Goal: Transaction & Acquisition: Purchase product/service

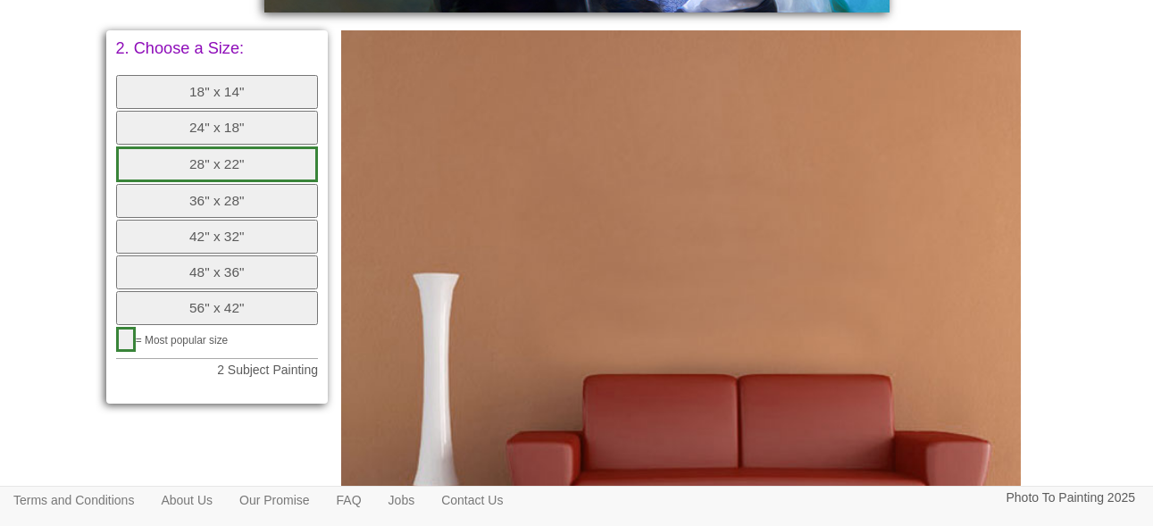
scroll to position [967, 0]
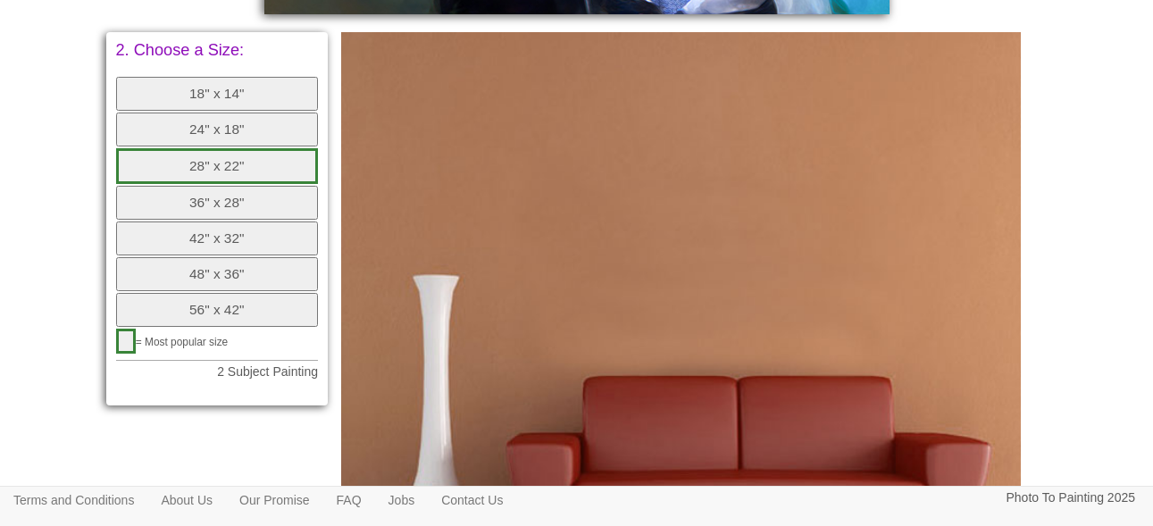
click at [259, 205] on button "36" x 28"" at bounding box center [217, 203] width 203 height 34
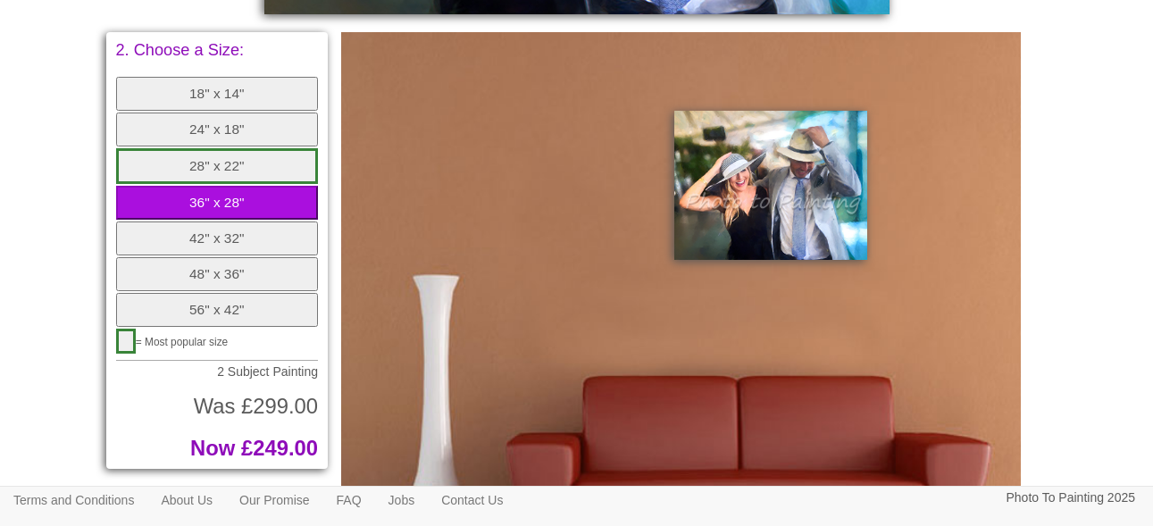
click at [238, 170] on button "28" x 22"" at bounding box center [217, 166] width 203 height 36
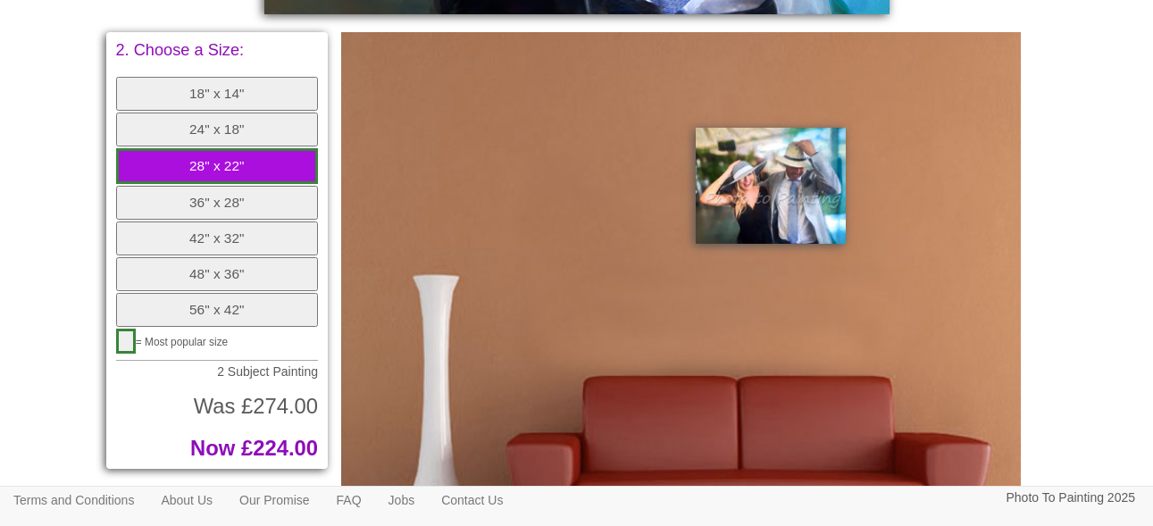
click at [237, 187] on button "36" x 28"" at bounding box center [217, 203] width 203 height 34
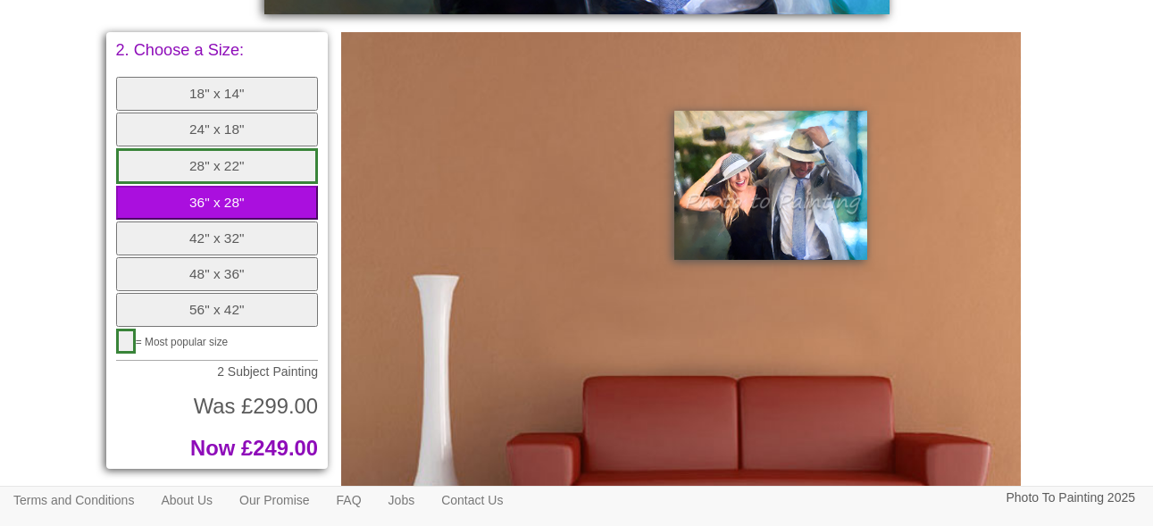
click at [227, 169] on button "28" x 22"" at bounding box center [217, 166] width 203 height 36
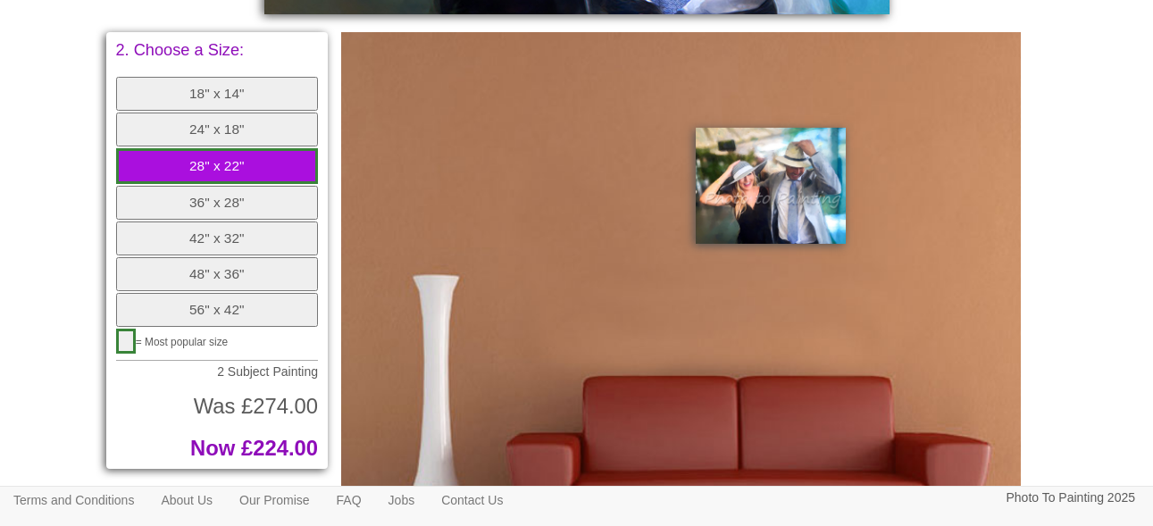
click at [226, 189] on button "36" x 28"" at bounding box center [217, 203] width 203 height 34
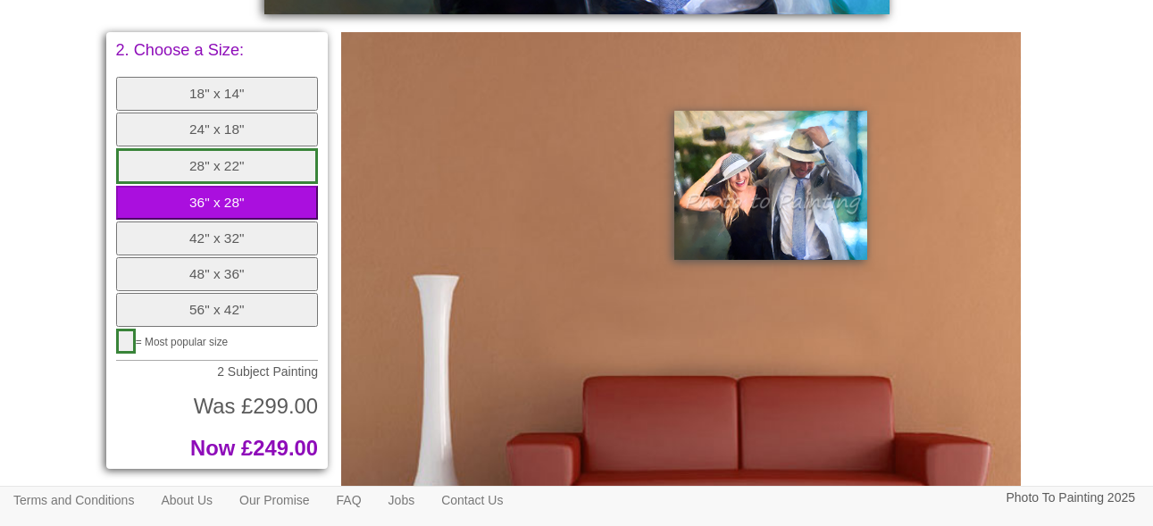
click at [171, 163] on button "28" x 22"" at bounding box center [217, 166] width 203 height 36
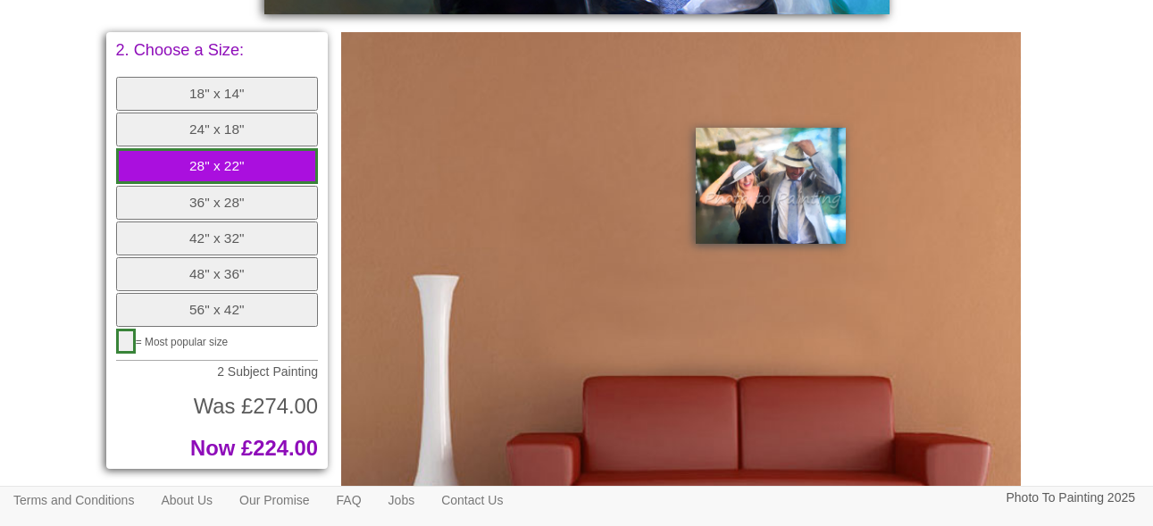
click at [35, 312] on body "Your painting - risk free Toggle navigation Menu Home Photo to Painting Photo t…" at bounding box center [576, 330] width 1153 height 2577
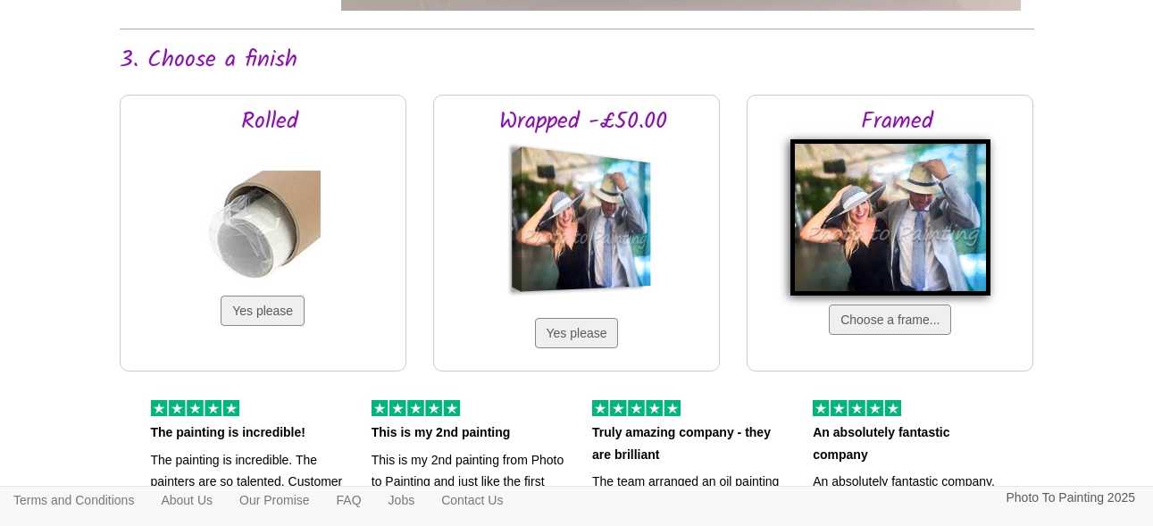
scroll to position [1646, 0]
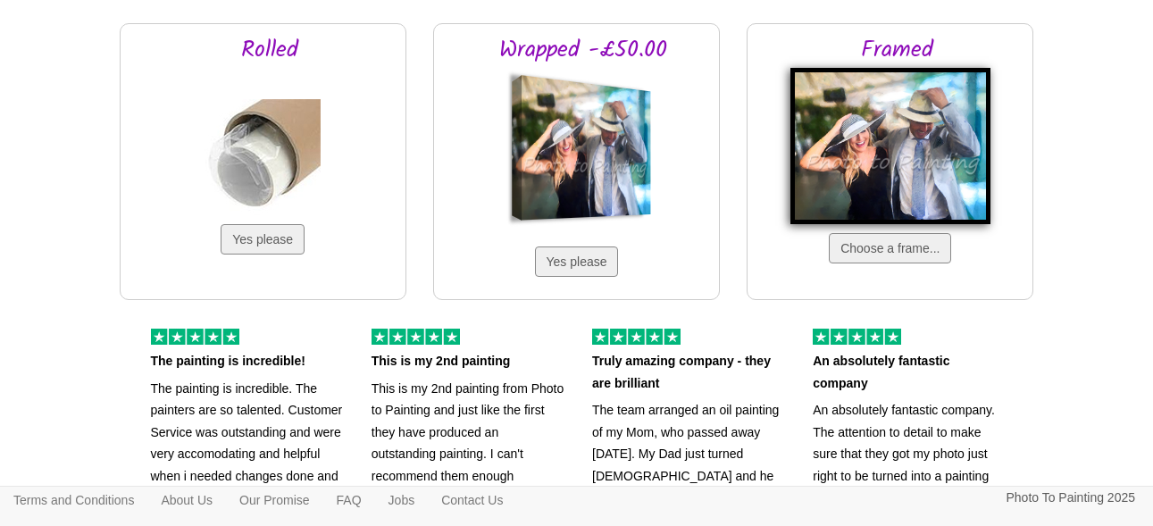
click at [853, 150] on img at bounding box center [890, 146] width 200 height 156
click at [873, 244] on button "Choose a frame..." at bounding box center [890, 248] width 122 height 30
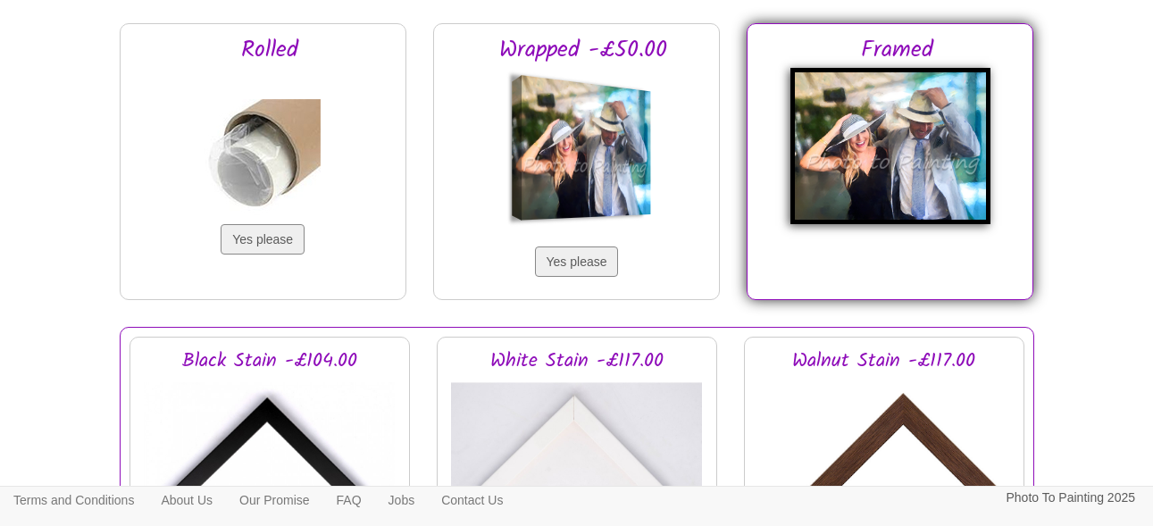
click at [917, 184] on img at bounding box center [890, 146] width 200 height 156
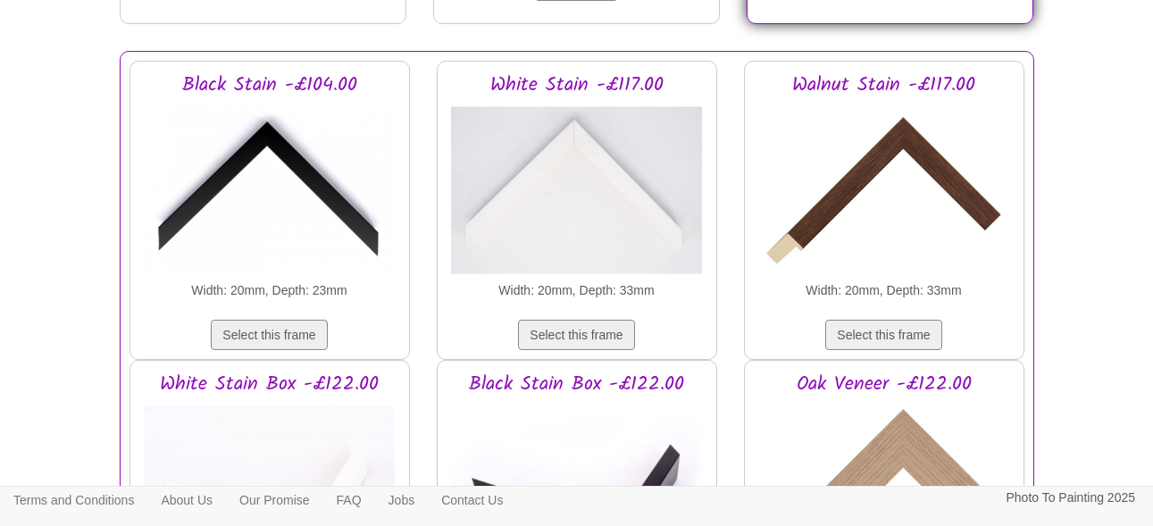
scroll to position [1914, 0]
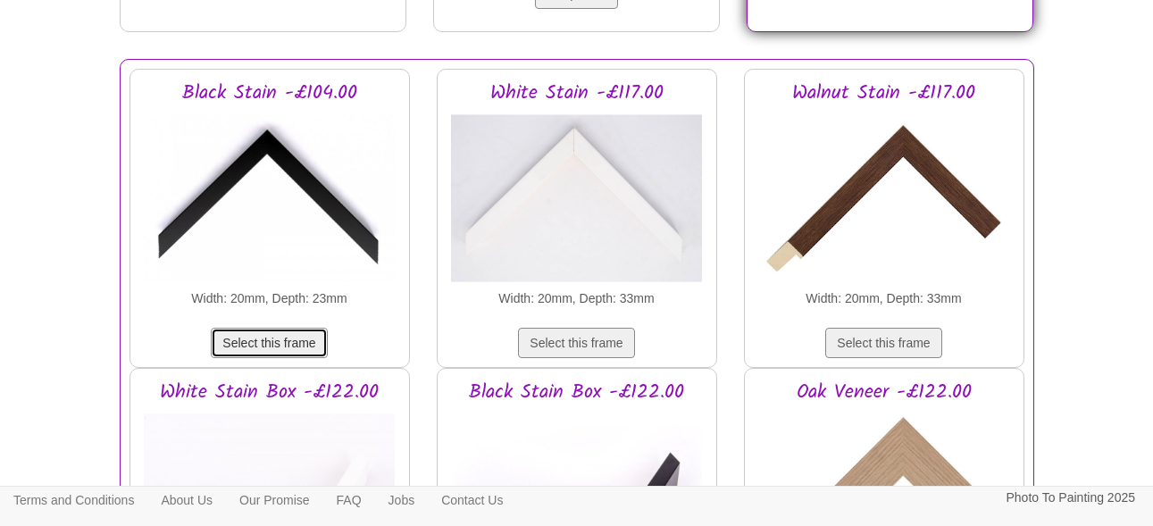
click at [280, 337] on button "Select this frame" at bounding box center [269, 343] width 116 height 30
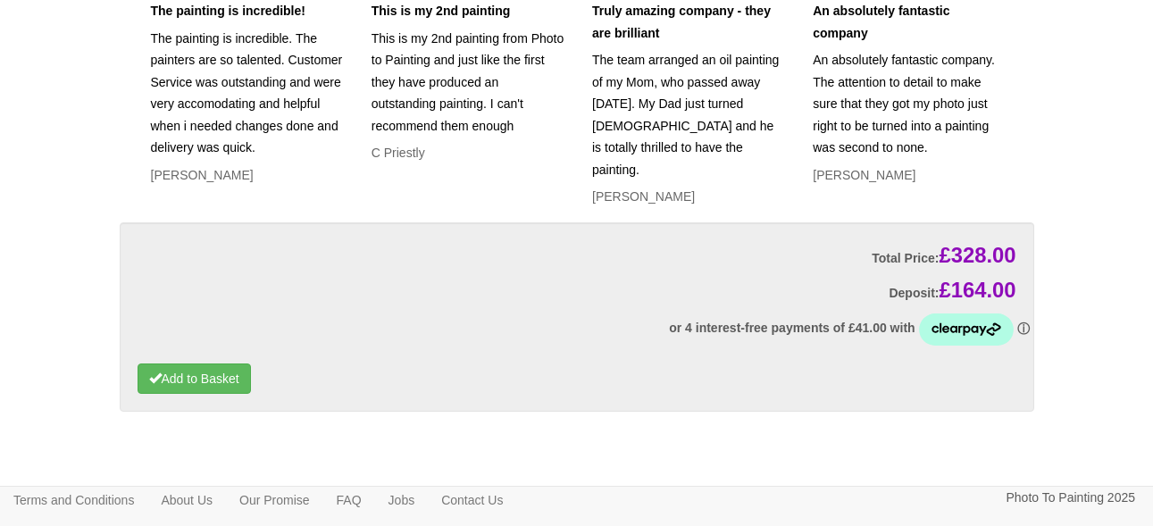
scroll to position [3940, 0]
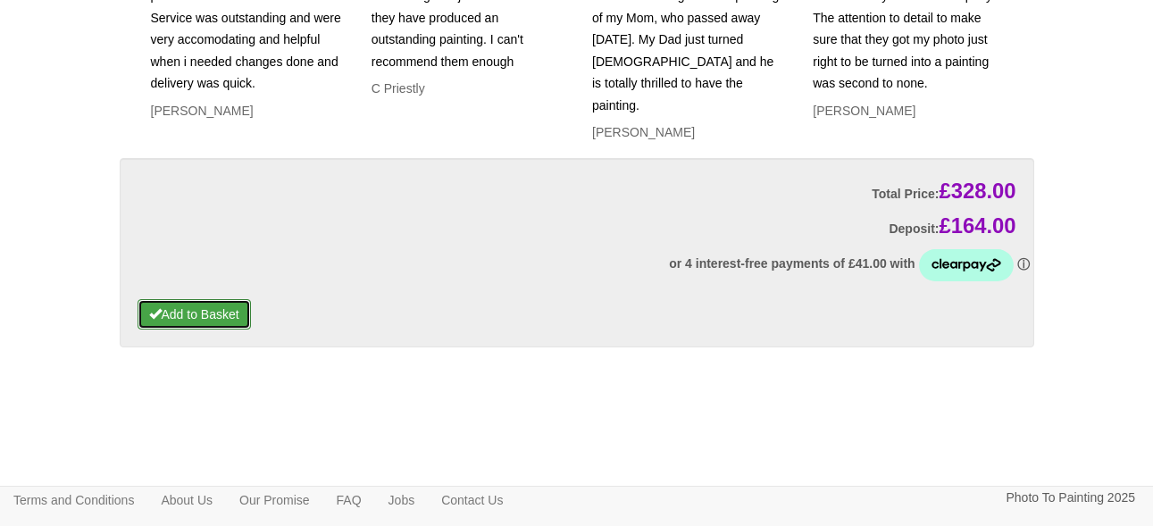
click at [225, 319] on button "Add to Basket" at bounding box center [194, 314] width 113 height 30
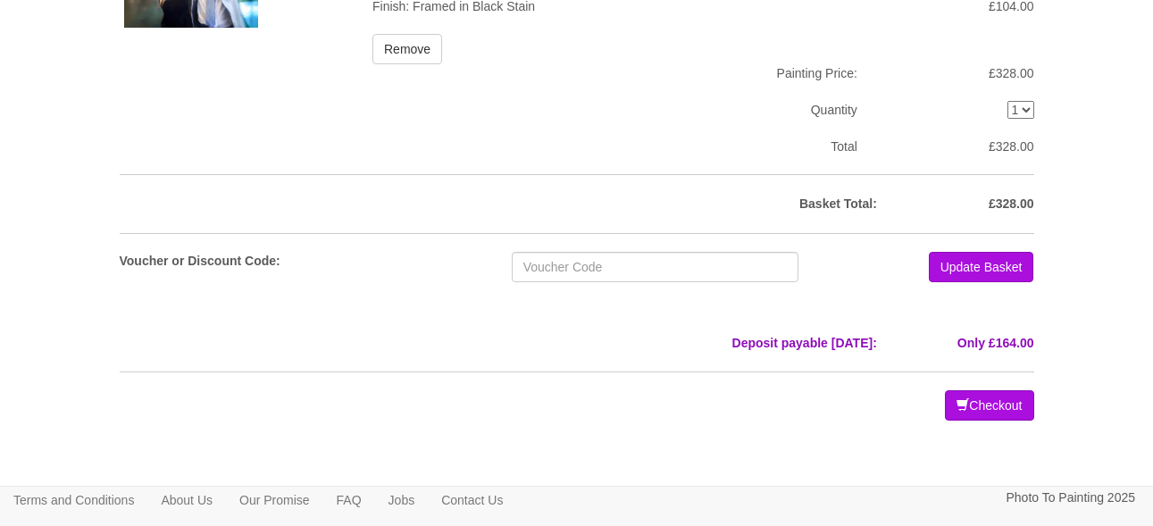
scroll to position [254, 0]
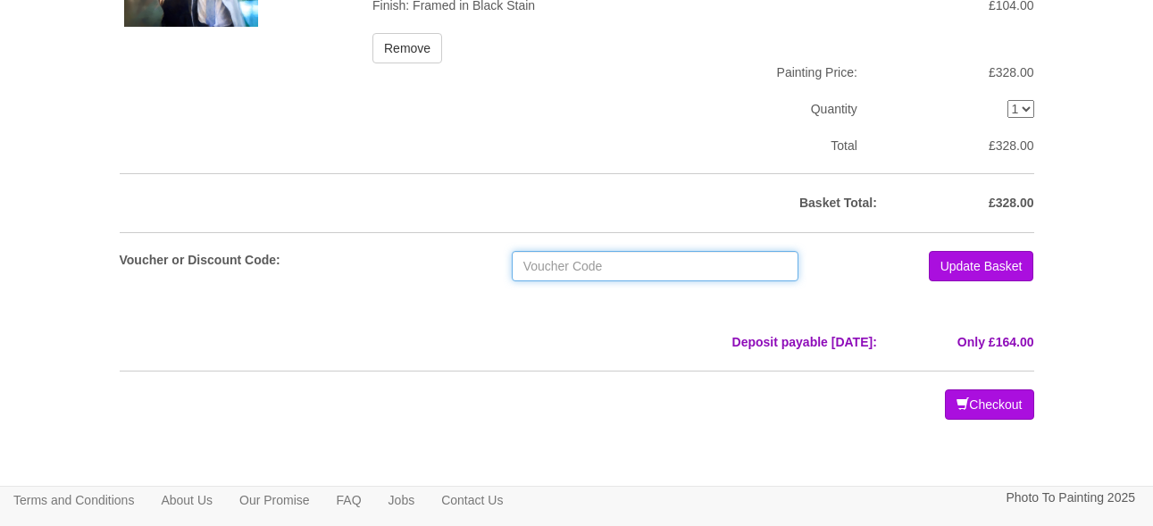
click at [662, 270] on input "text" at bounding box center [655, 266] width 287 height 30
paste input "[PERSON_NAME]-10-OFF"
type input "[PERSON_NAME]-10-OFF"
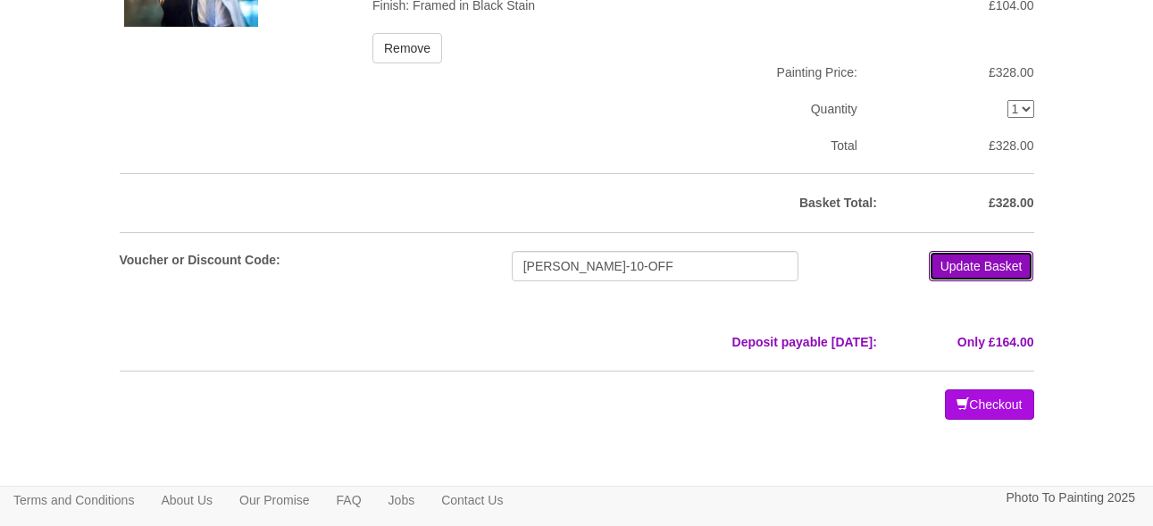
click at [972, 266] on button "Update Basket" at bounding box center [981, 266] width 105 height 30
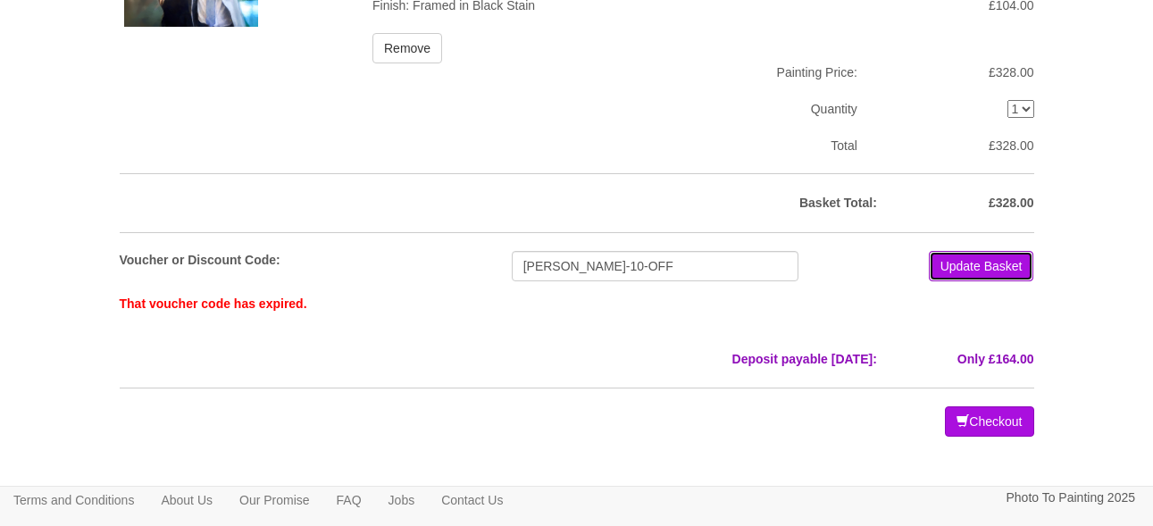
scroll to position [295, 0]
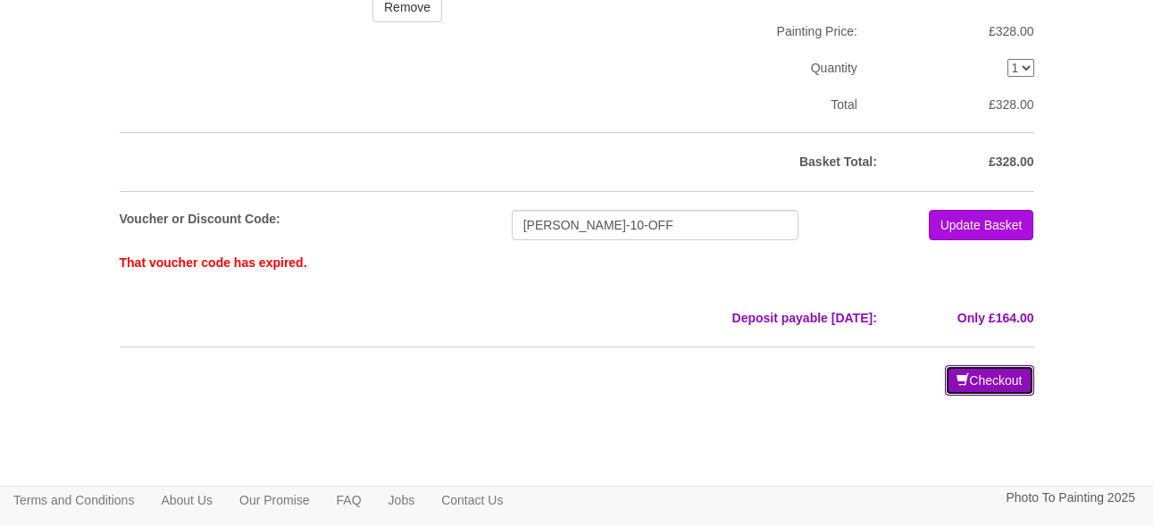
click at [986, 377] on button "Checkout" at bounding box center [989, 380] width 88 height 30
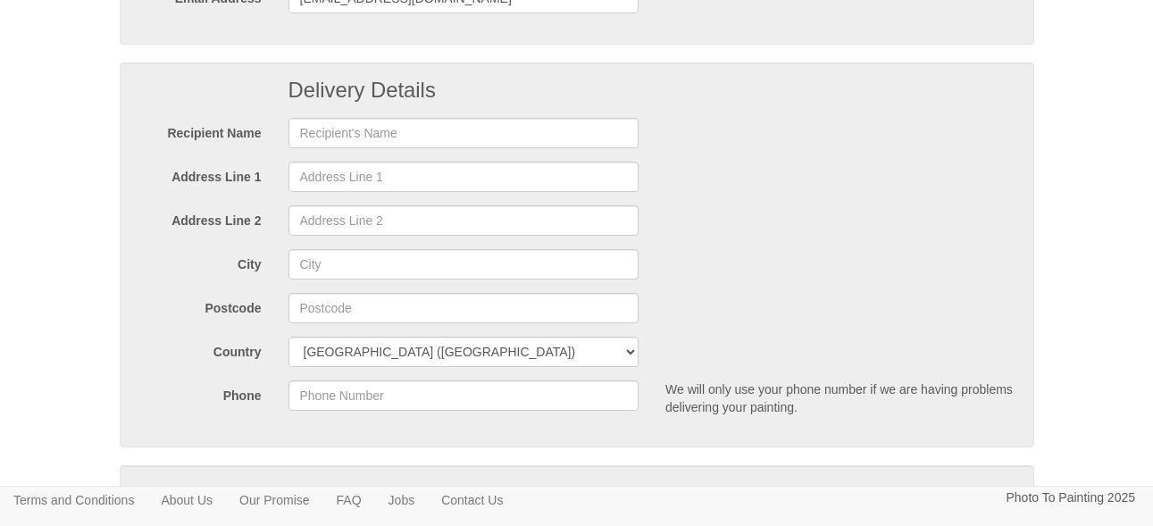
scroll to position [319, 0]
click at [450, 152] on div "Delivery Details Recipient Name Address Line 1 Address Line 2 City" at bounding box center [577, 254] width 914 height 385
click at [425, 139] on input "text" at bounding box center [463, 132] width 351 height 30
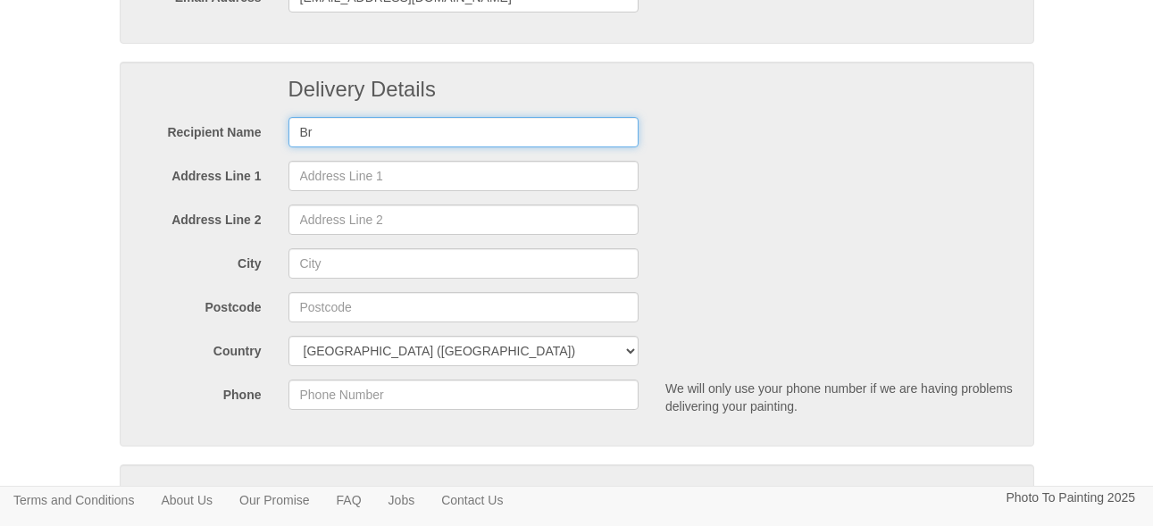
type input "B"
type input "Jonathan Bines"
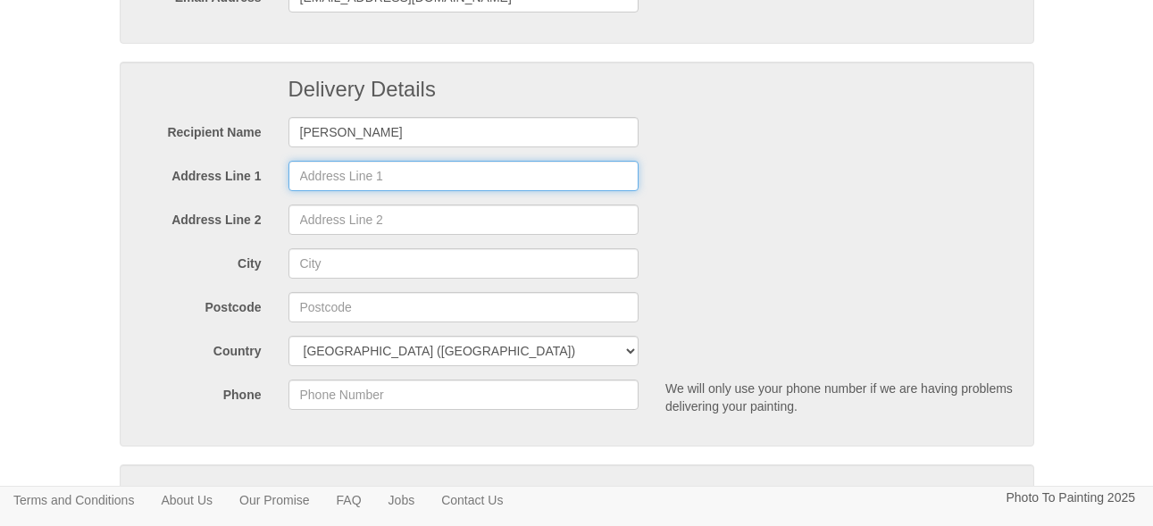
click at [372, 178] on input "Address Line 1" at bounding box center [463, 176] width 351 height 30
click at [372, 178] on input "Ap" at bounding box center [463, 176] width 351 height 30
type input "Apartment 30"
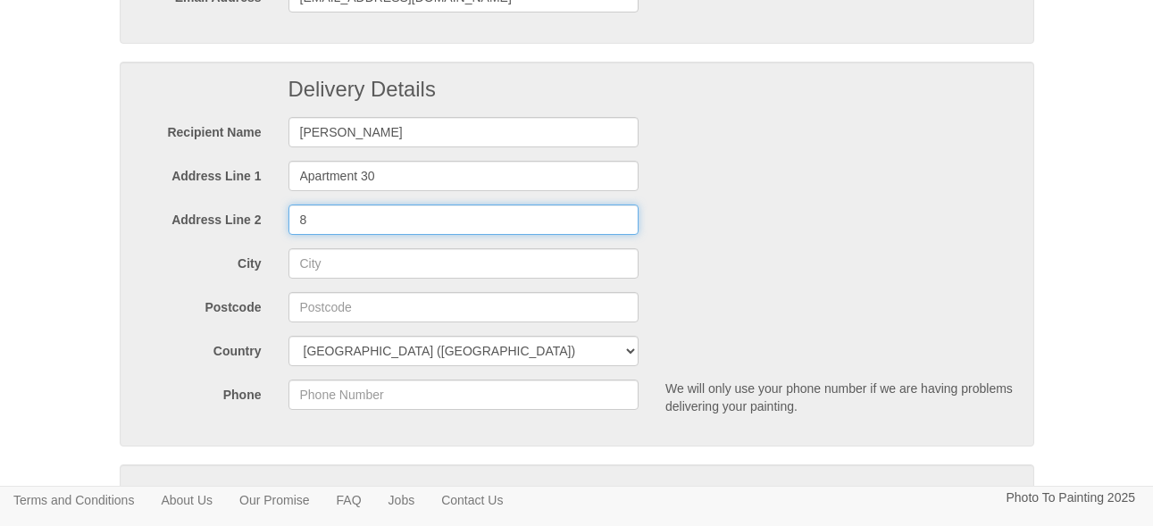
type input "8"
click at [408, 220] on input "Darwin House" at bounding box center [463, 219] width 351 height 30
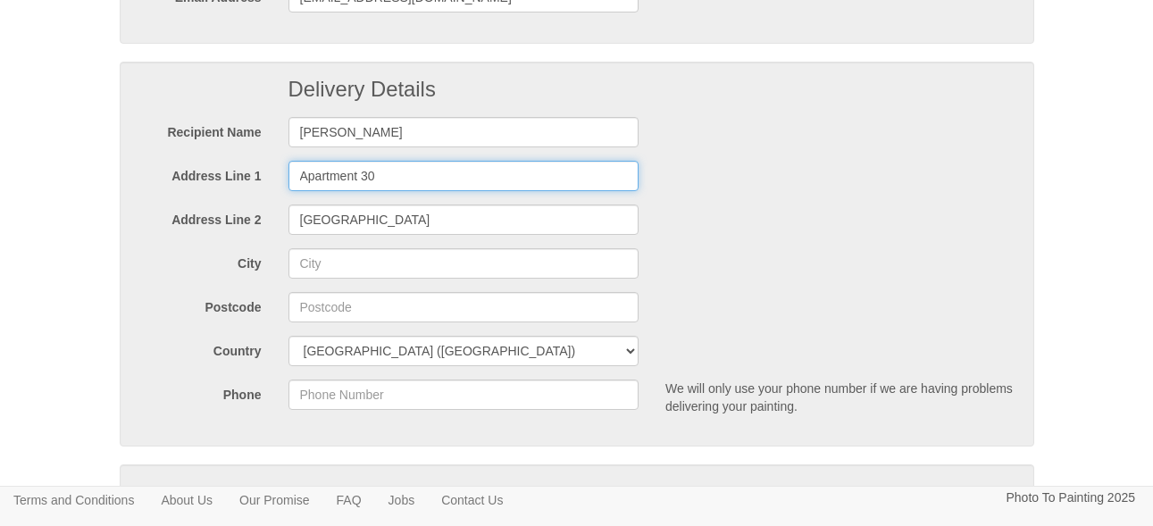
click at [422, 183] on input "Apartment 30" at bounding box center [463, 176] width 351 height 30
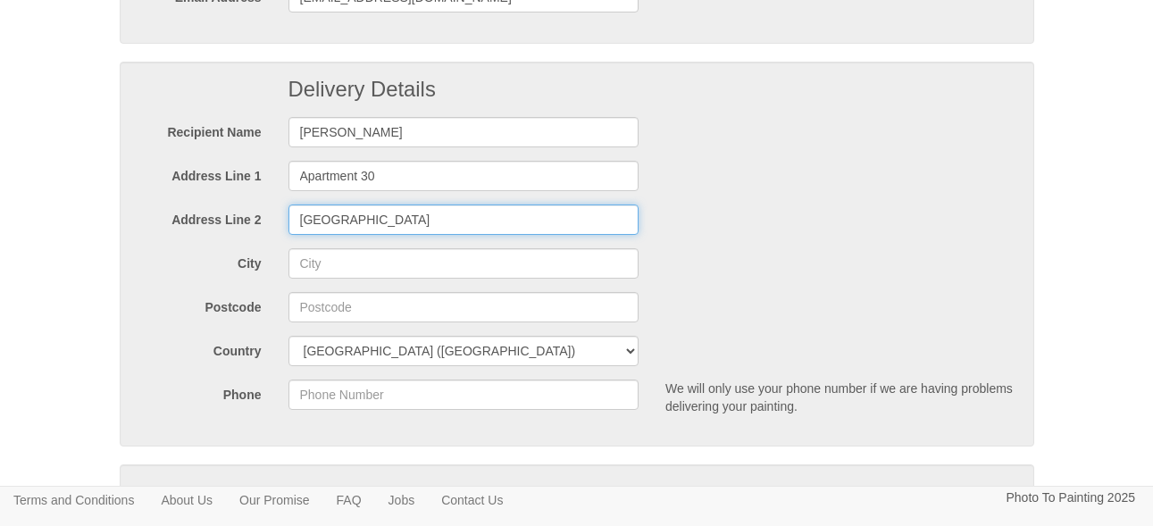
click at [304, 216] on input "Darwin House" at bounding box center [463, 219] width 351 height 30
type input "Darwin House, Palmer Road, Prince of Wales Drive"
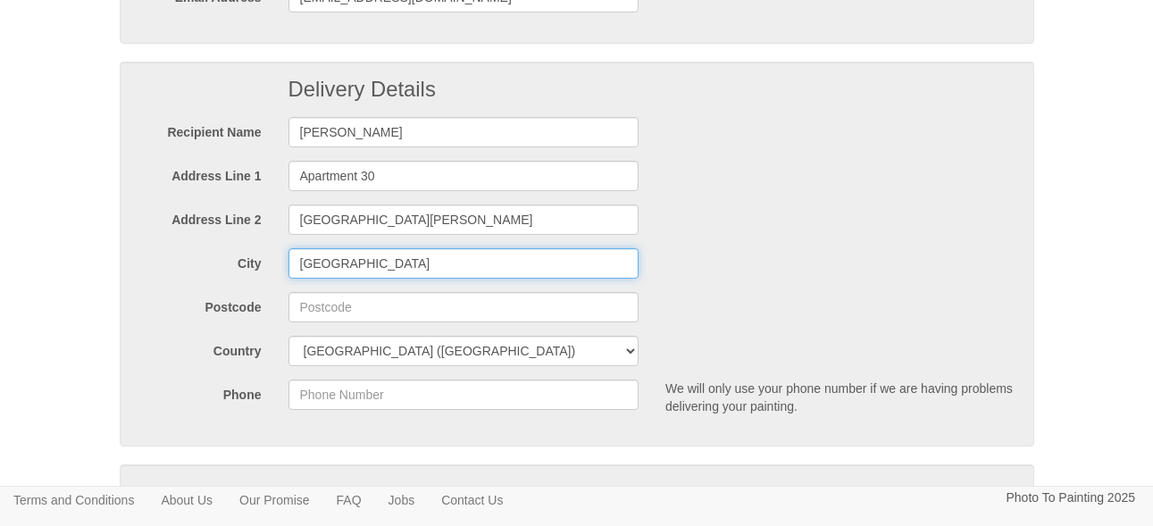
type input "London"
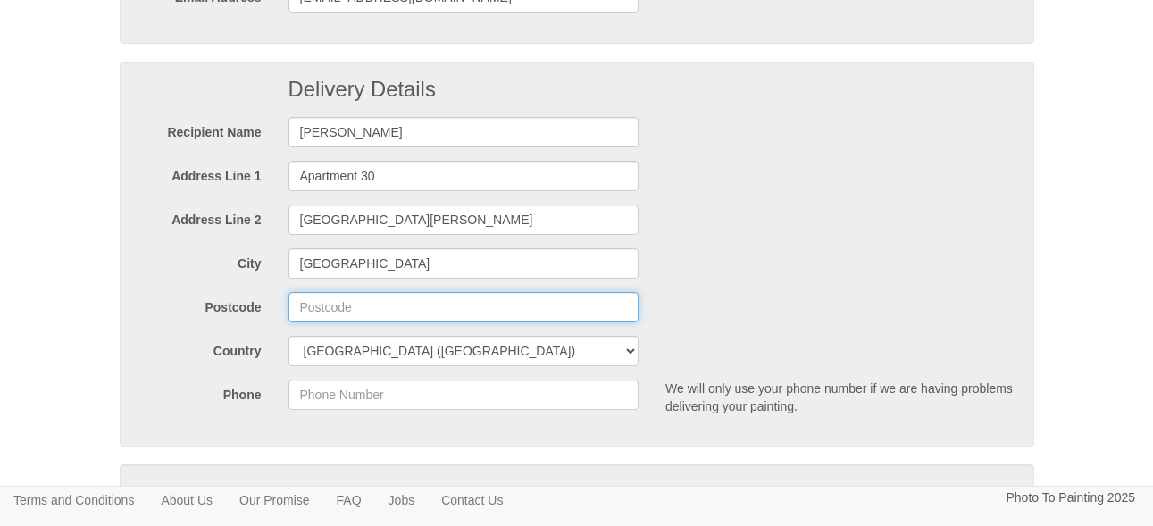
click at [371, 305] on input "Postcode" at bounding box center [463, 307] width 351 height 30
type input "SW11 4GD"
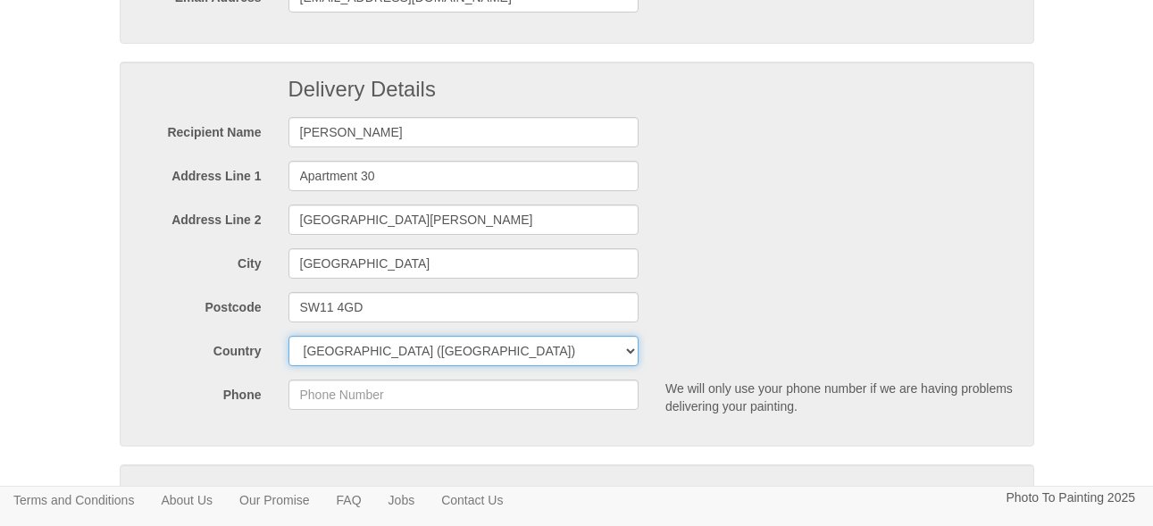
click at [492, 348] on select "United Kingdom (Mainland) United Kingdom (Mainland) United Kingdom (Northern Ir…" at bounding box center [463, 351] width 351 height 30
click at [288, 336] on select "United Kingdom (Mainland) United Kingdom (Mainland) United Kingdom (Northern Ir…" at bounding box center [463, 351] width 351 height 30
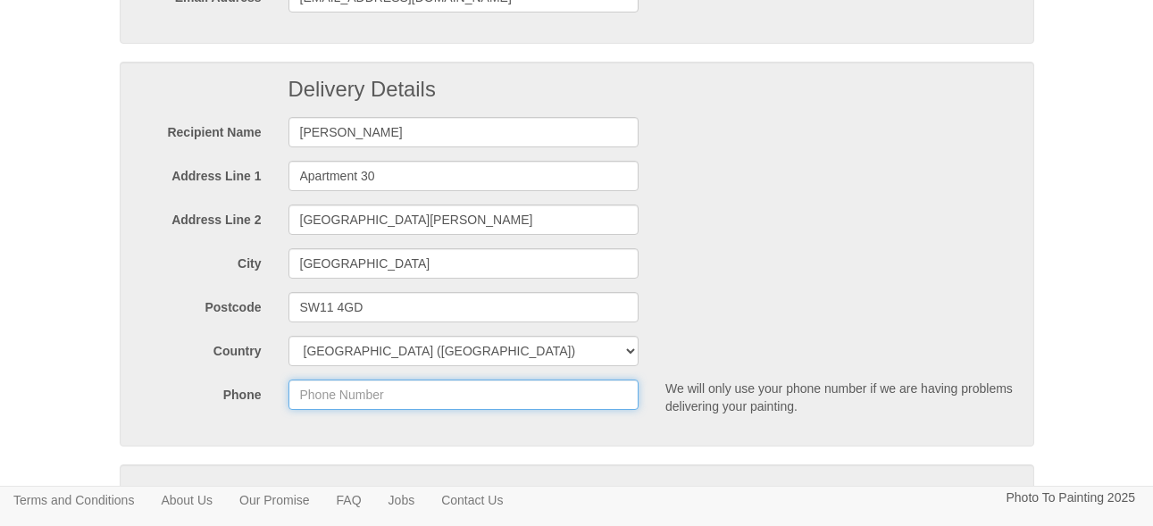
click at [371, 391] on input "Phone" at bounding box center [463, 395] width 351 height 30
type input "07827018924"
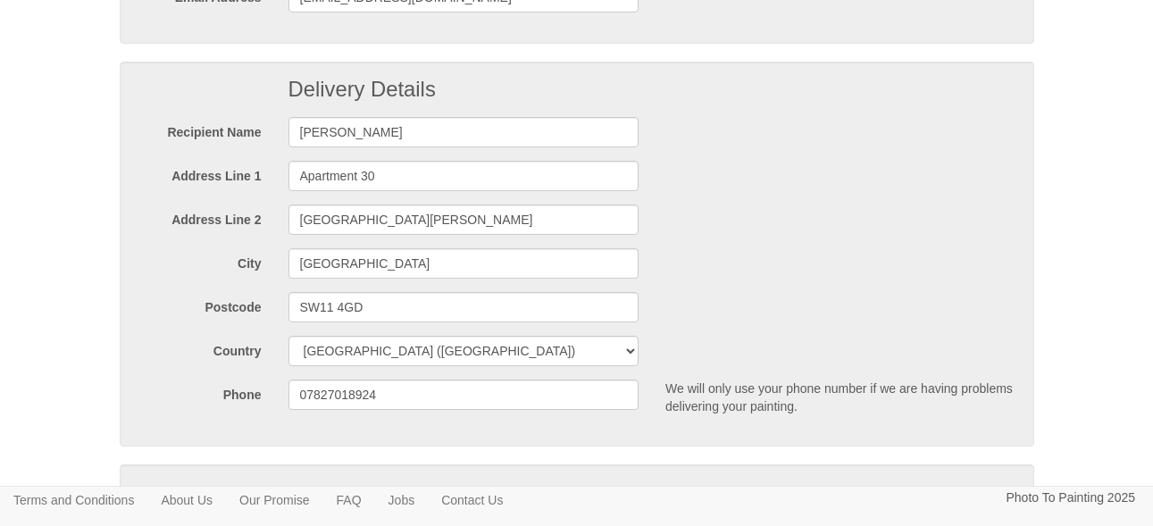
click at [145, 341] on label "Country" at bounding box center [199, 348] width 151 height 24
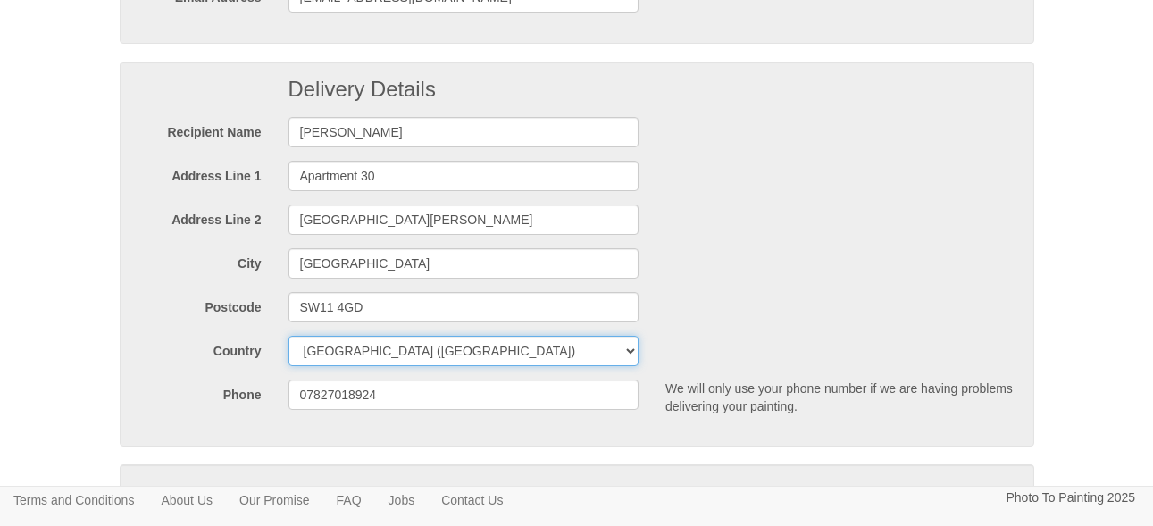
click at [288, 341] on select "United Kingdom (Mainland) United Kingdom (Mainland) United Kingdom (Northern Ir…" at bounding box center [463, 351] width 351 height 30
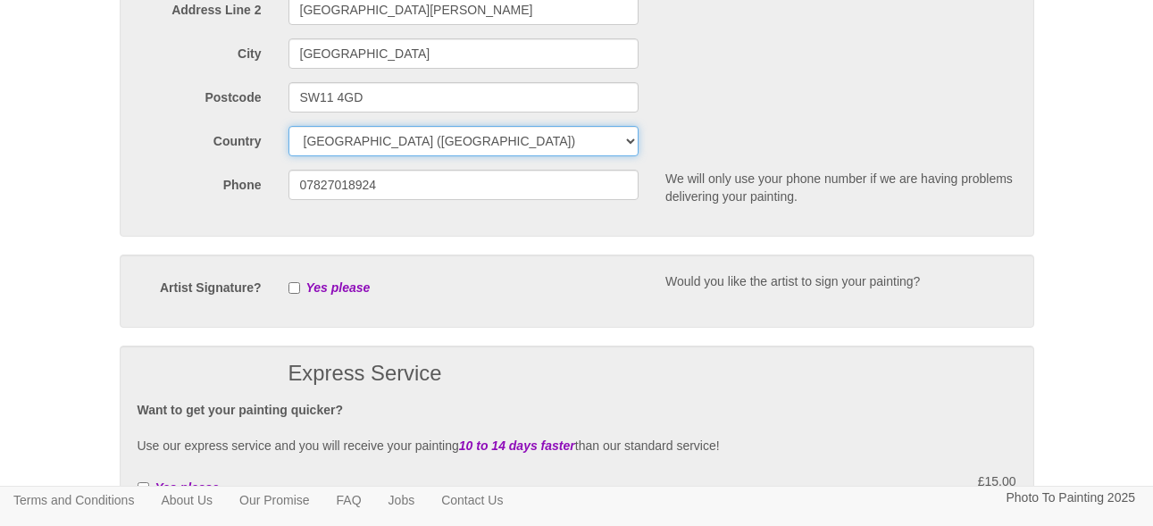
scroll to position [555, 0]
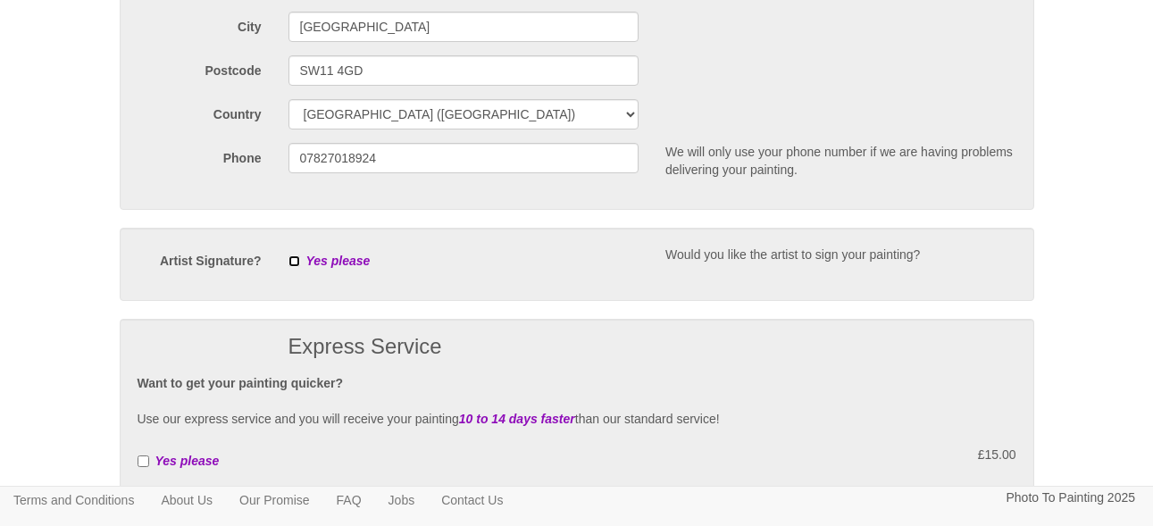
click at [293, 263] on input "checkbox" at bounding box center [294, 261] width 12 height 12
checkbox input "true"
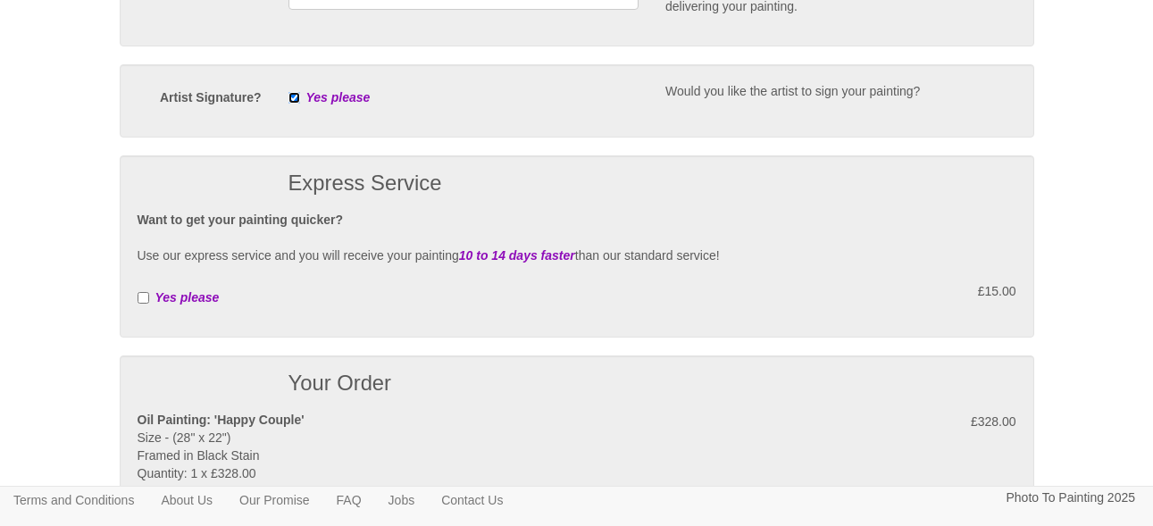
scroll to position [744, 0]
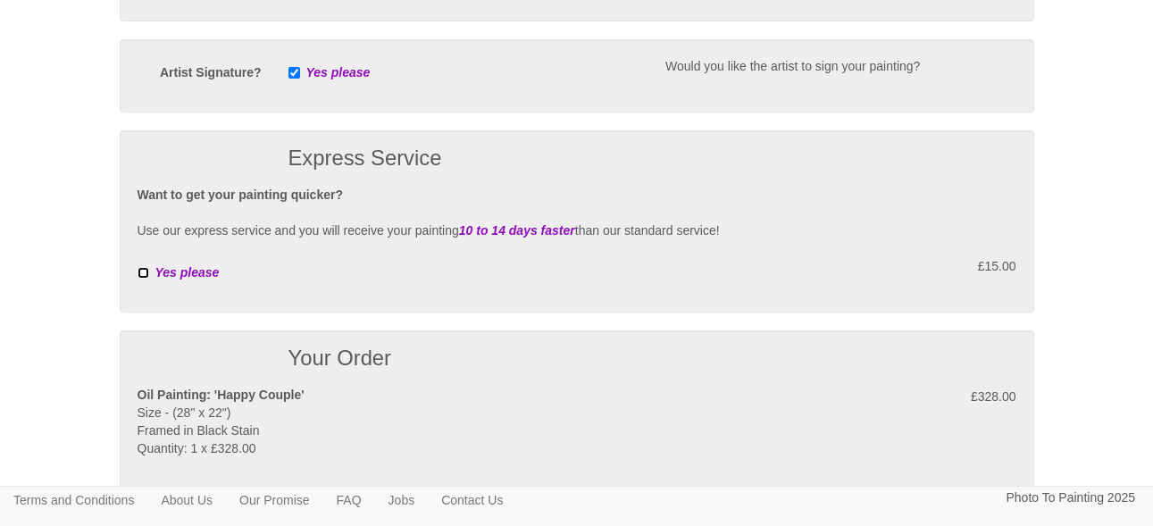
click at [146, 271] on input "checkbox" at bounding box center [144, 273] width 12 height 12
checkbox input "true"
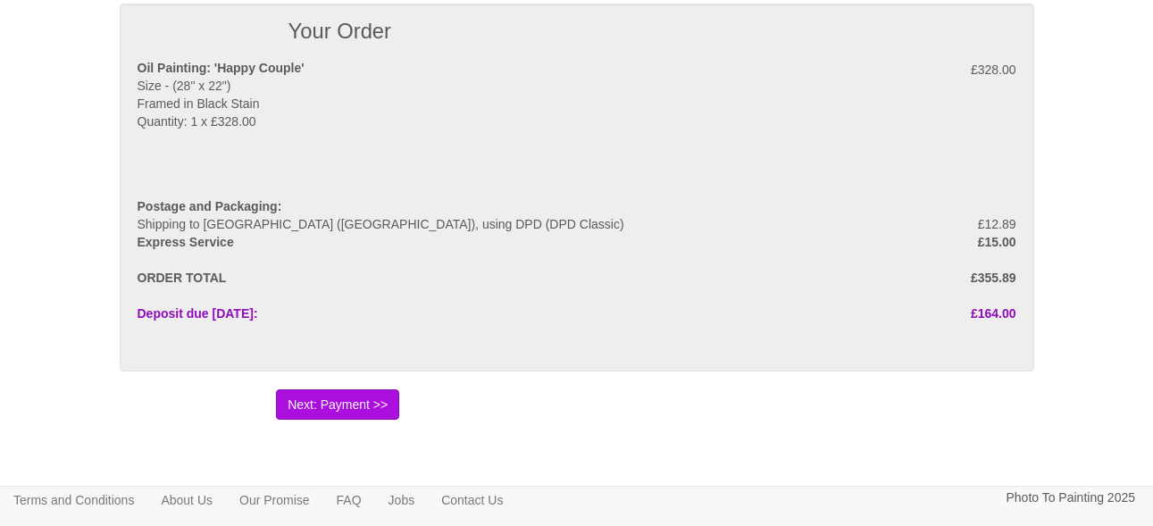
scroll to position [1083, 0]
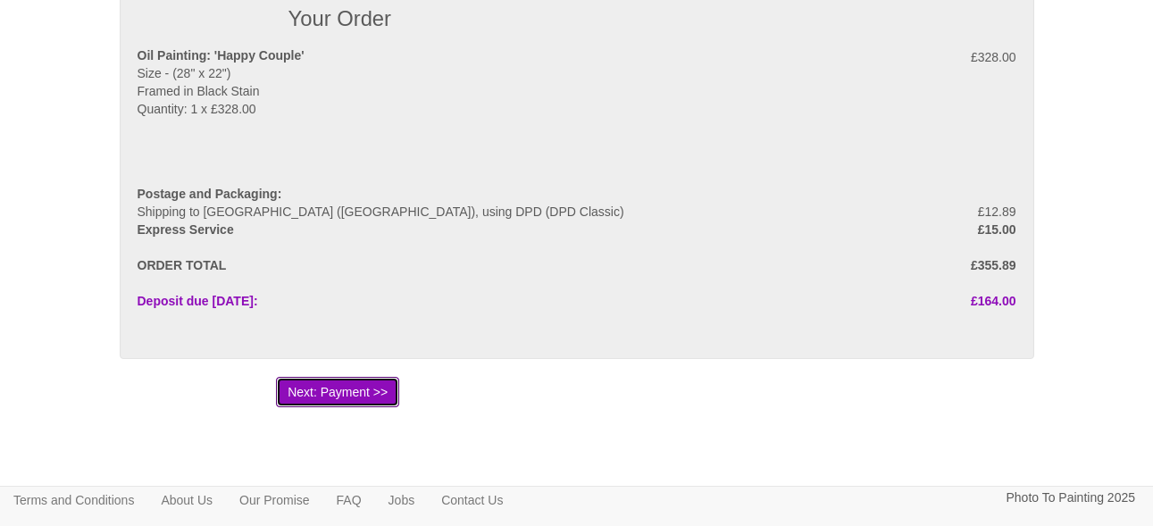
click at [353, 395] on button "Next: Payment >>" at bounding box center [337, 392] width 123 height 30
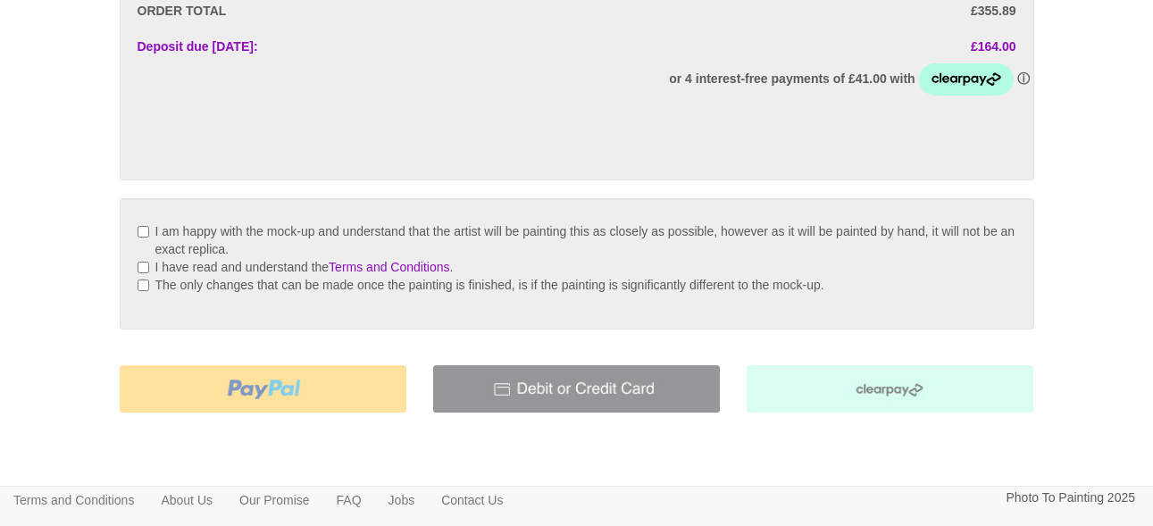
scroll to position [421, 0]
click at [139, 230] on input "I am happy with the mock-up and understand that the artist will be painting thi…" at bounding box center [144, 233] width 12 height 12
checkbox input "true"
click at [140, 263] on input "I have read and understand the Terms and Conditions ." at bounding box center [144, 269] width 12 height 12
checkbox input "true"
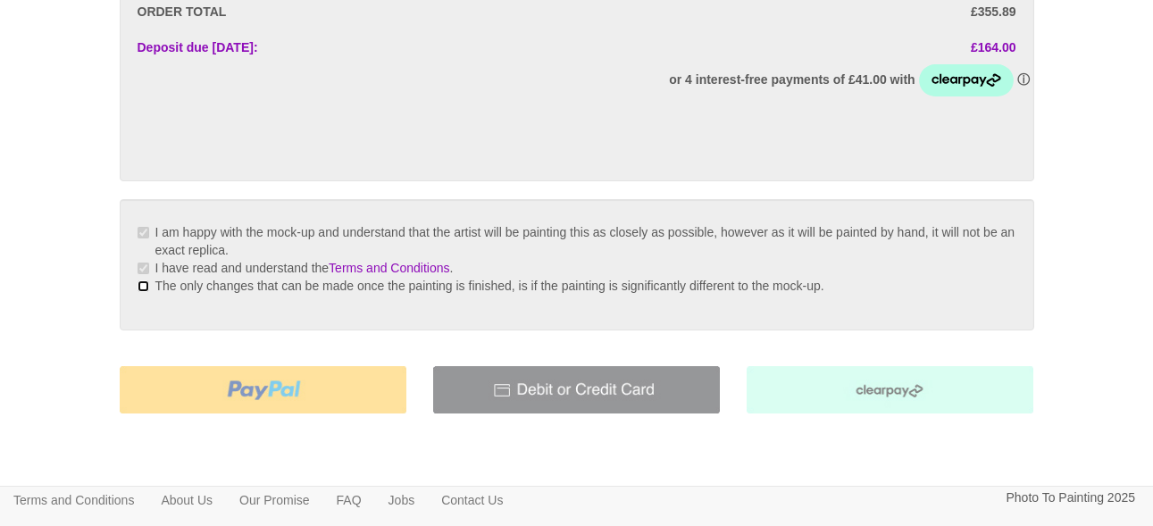
click at [146, 288] on input "The only changes that can be made once the painting is finished, is if the pain…" at bounding box center [144, 286] width 12 height 12
checkbox input "true"
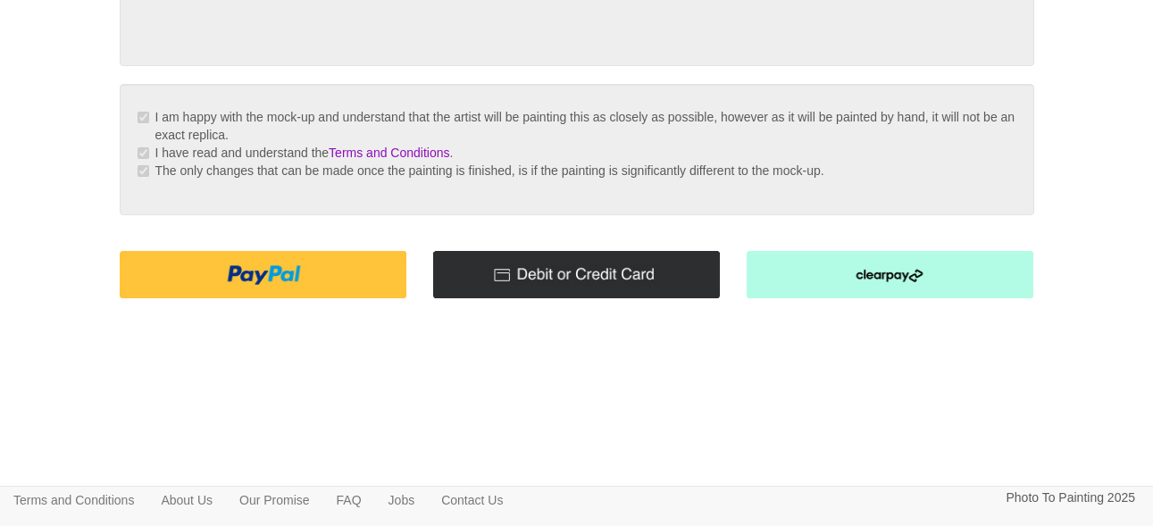
click at [609, 265] on img at bounding box center [576, 274] width 287 height 47
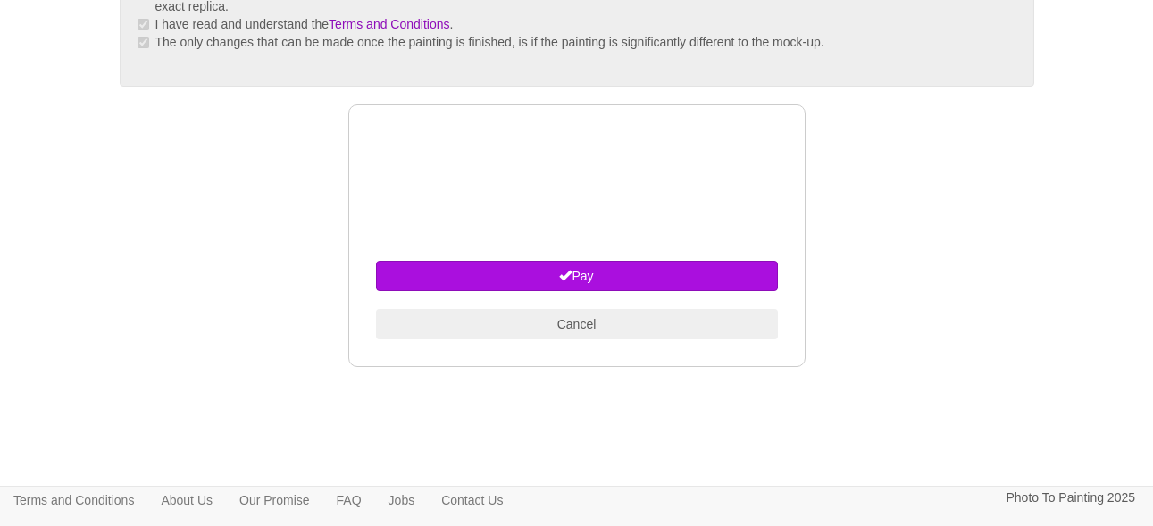
scroll to position [665, 0]
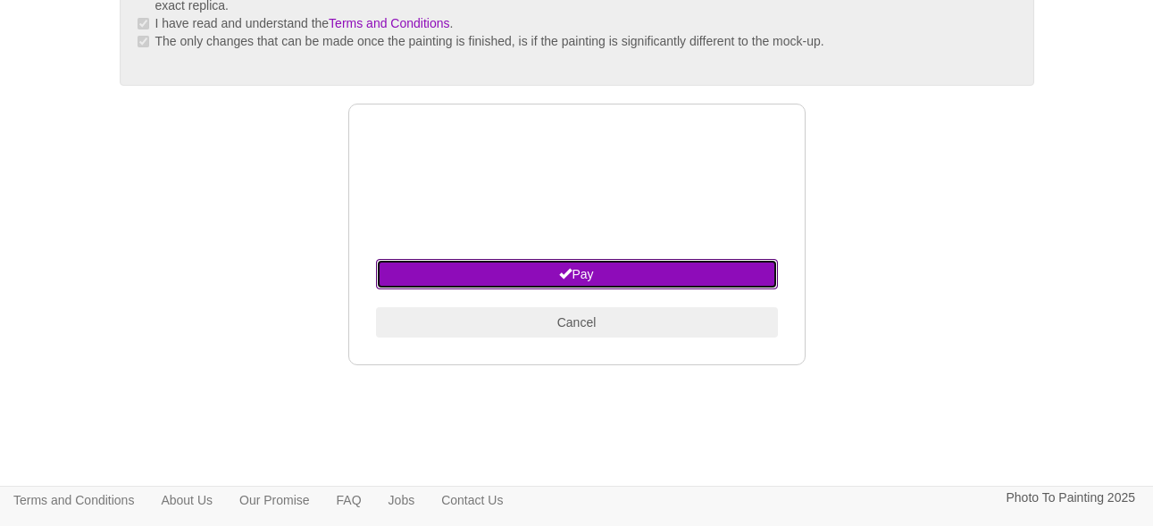
click at [580, 276] on button "Pay" at bounding box center [577, 274] width 402 height 30
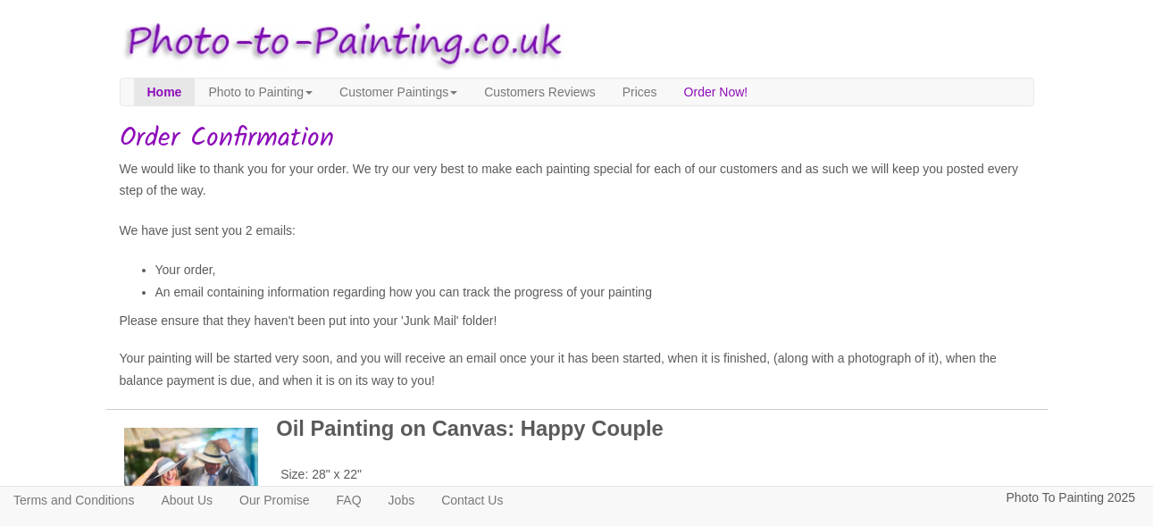
click at [438, 216] on div "Your painting - risk free Toggle navigation Menu Home Photo to Painting Photo t…" at bounding box center [577, 310] width 914 height 603
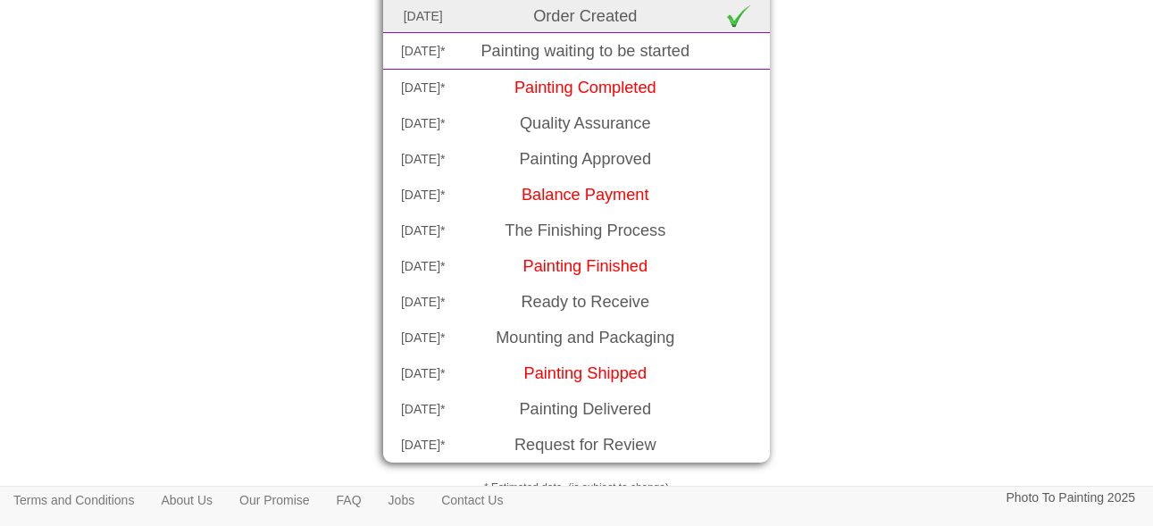
scroll to position [225, 0]
